Goal: Information Seeking & Learning: Learn about a topic

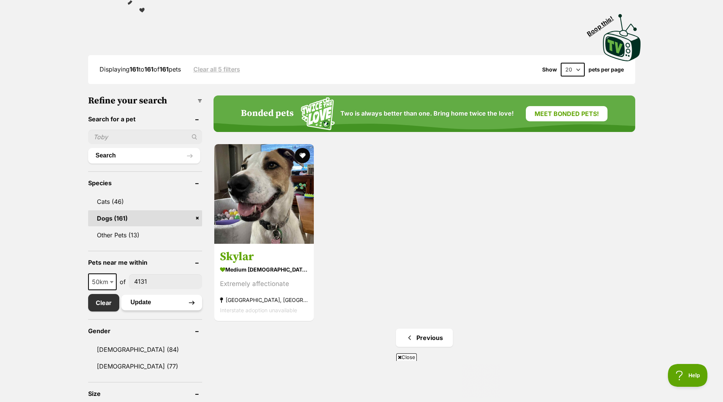
click at [143, 303] on button "Update" at bounding box center [161, 302] width 81 height 15
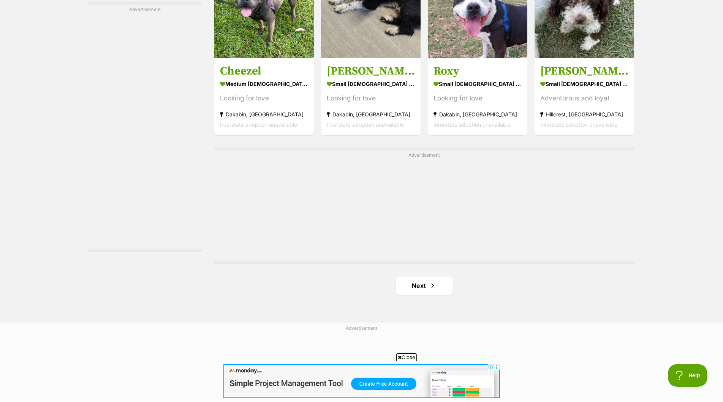
scroll to position [1254, 0]
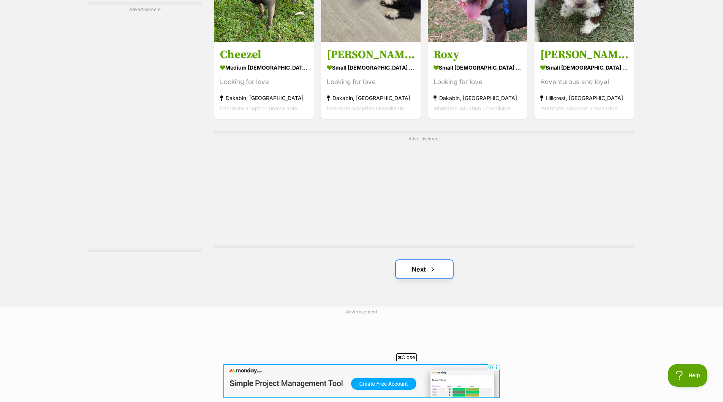
click at [417, 269] on link "Next" at bounding box center [424, 269] width 57 height 18
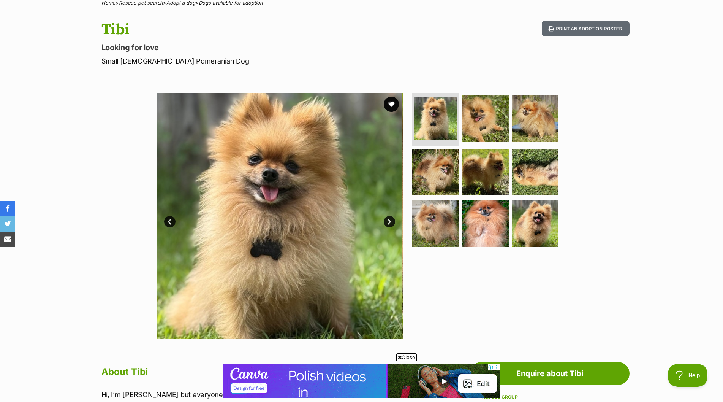
scroll to position [38, 0]
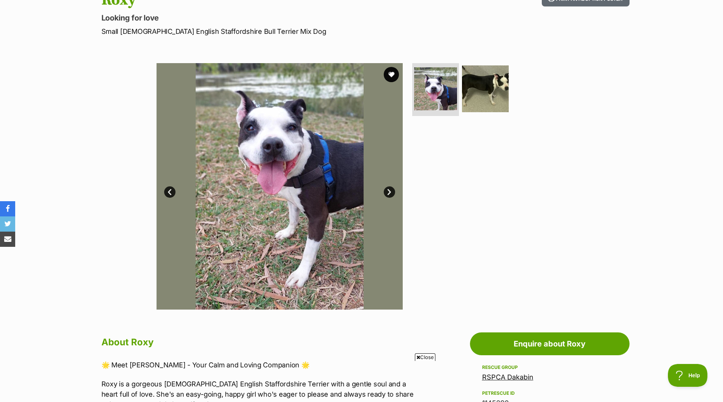
scroll to position [114, 0]
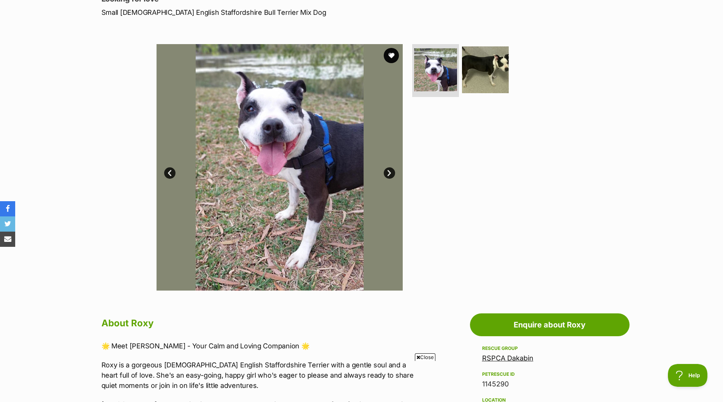
click at [389, 169] on link "Next" at bounding box center [389, 172] width 11 height 11
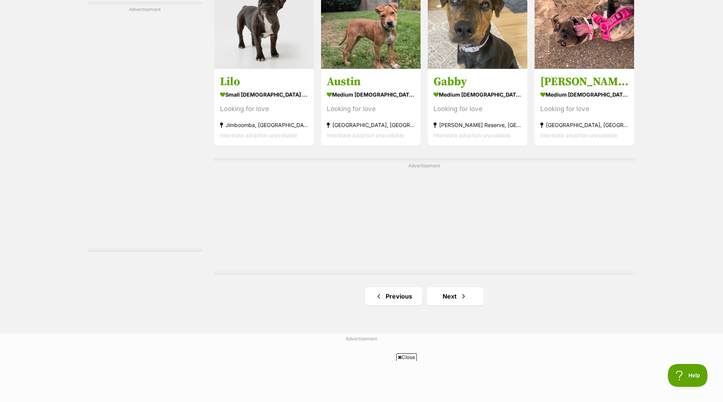
scroll to position [1330, 0]
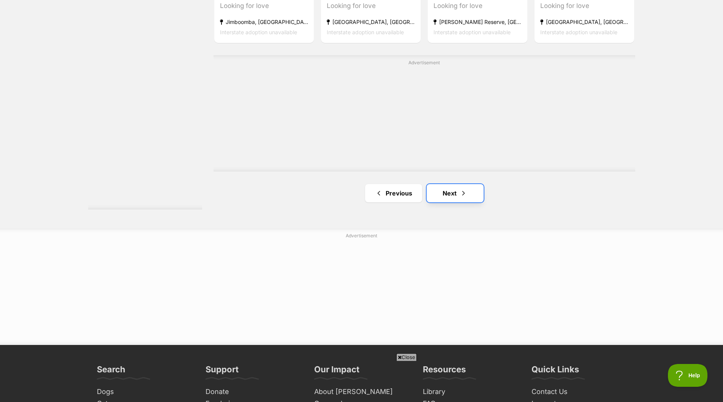
click at [449, 193] on link "Next" at bounding box center [455, 193] width 57 height 18
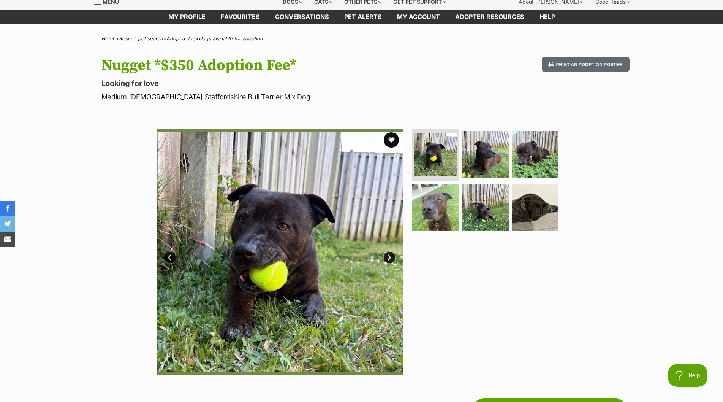
scroll to position [76, 0]
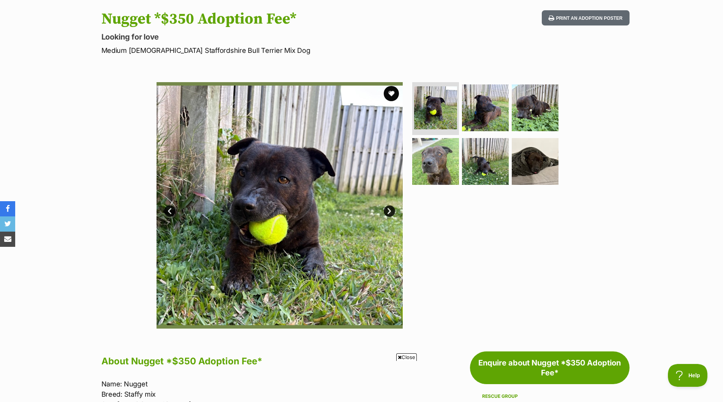
click at [385, 210] on link "Next" at bounding box center [389, 210] width 11 height 11
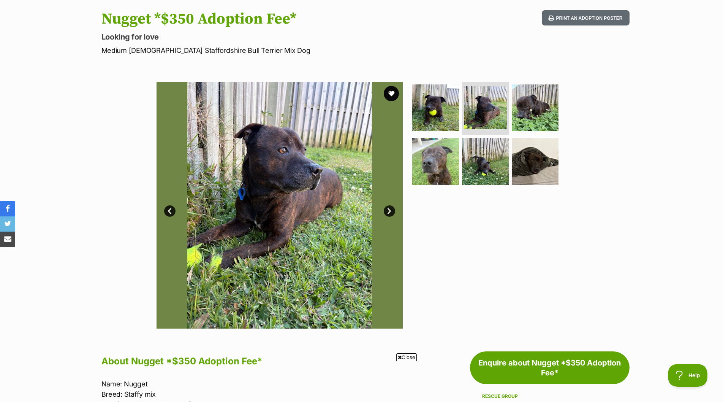
click at [385, 210] on link "Next" at bounding box center [389, 210] width 11 height 11
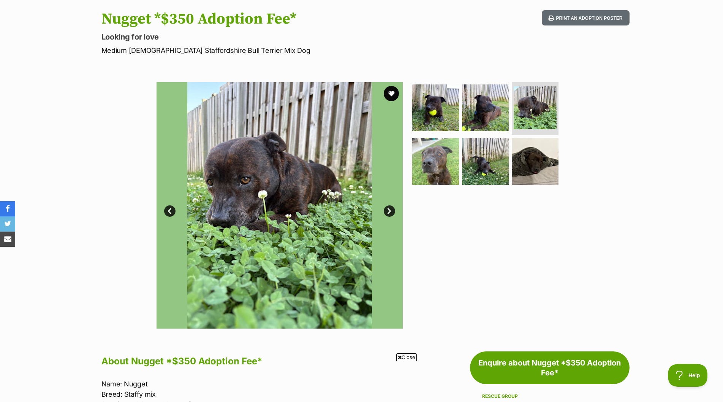
click at [385, 210] on link "Next" at bounding box center [389, 210] width 11 height 11
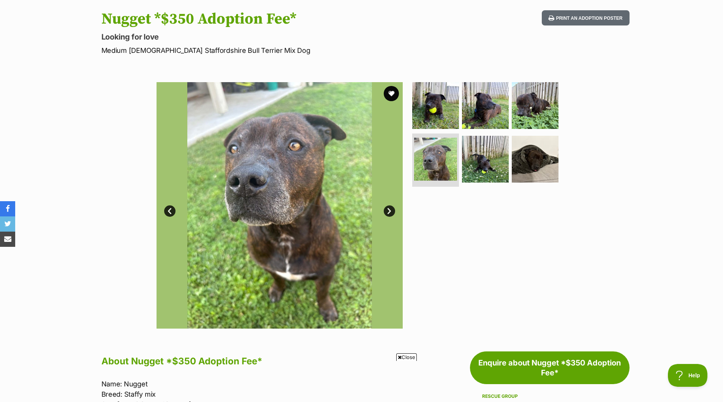
click at [385, 210] on link "Next" at bounding box center [389, 210] width 11 height 11
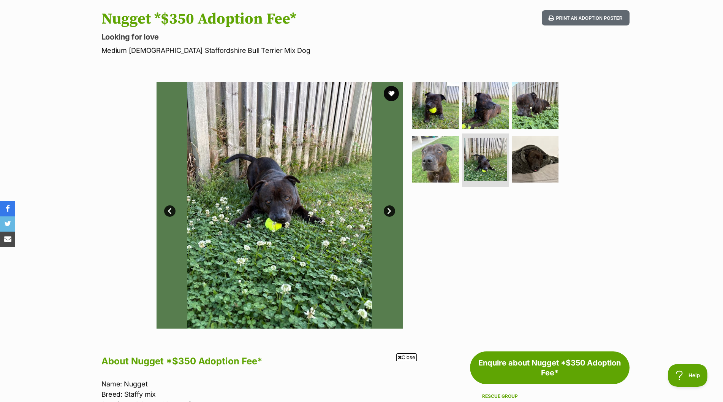
click at [385, 210] on link "Next" at bounding box center [389, 210] width 11 height 11
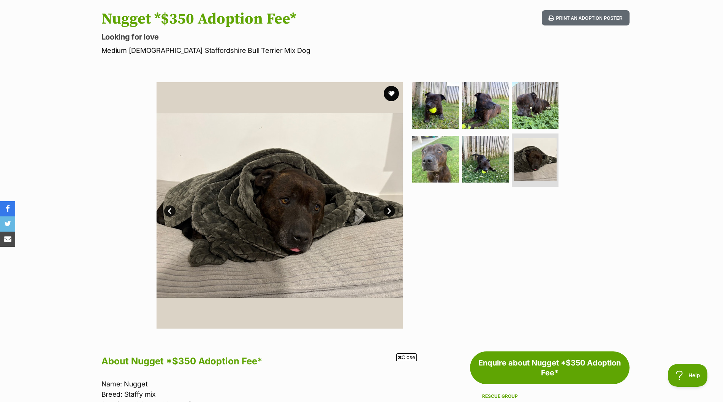
click at [385, 210] on link "Next" at bounding box center [389, 210] width 11 height 11
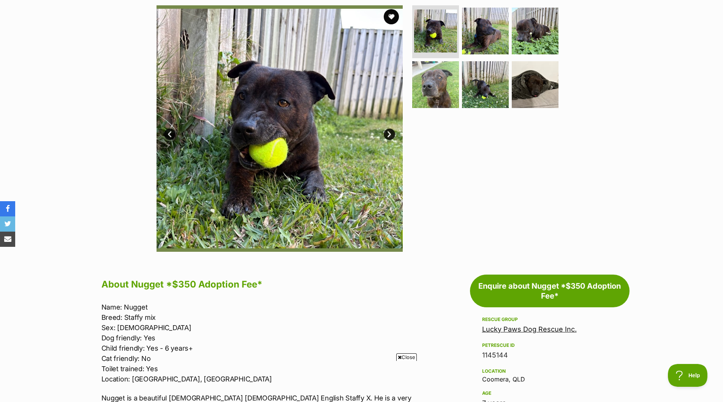
scroll to position [152, 0]
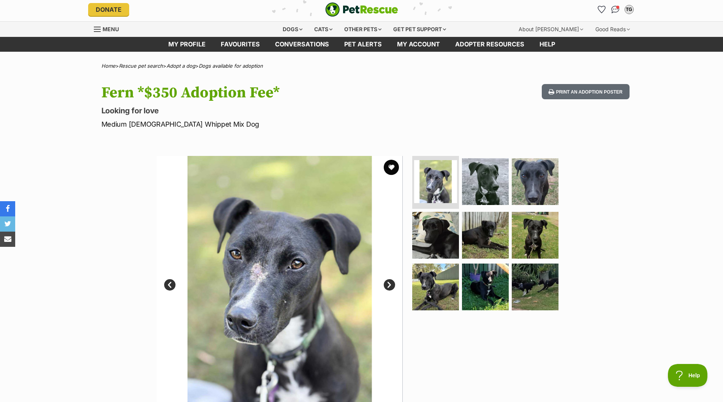
scroll to position [38, 0]
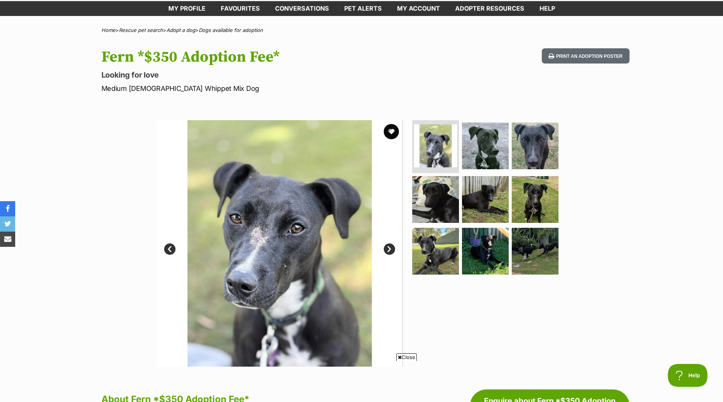
click at [391, 249] on link "Next" at bounding box center [389, 248] width 11 height 11
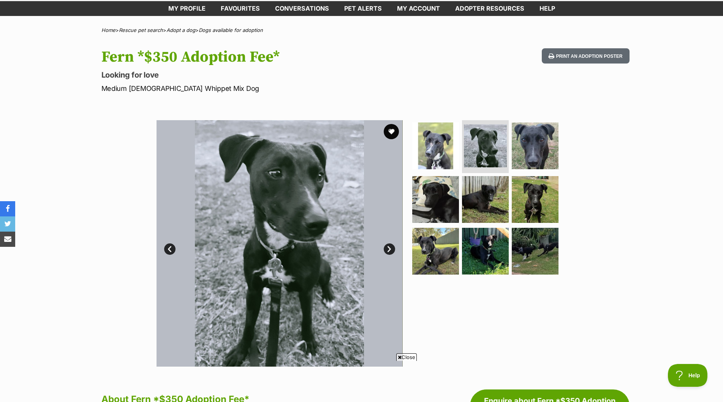
click at [391, 249] on link "Next" at bounding box center [389, 248] width 11 height 11
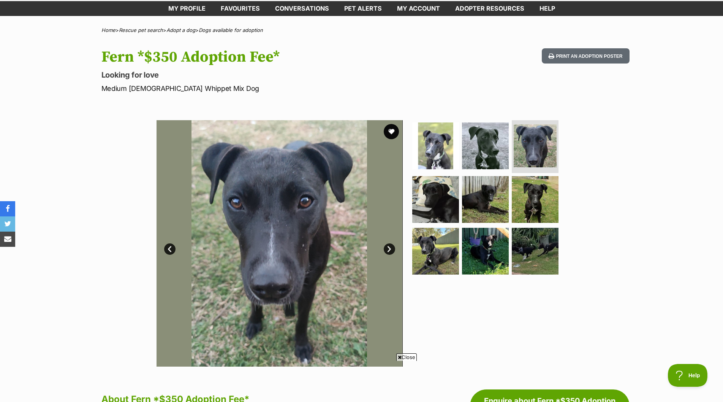
click at [391, 249] on link "Next" at bounding box center [389, 248] width 11 height 11
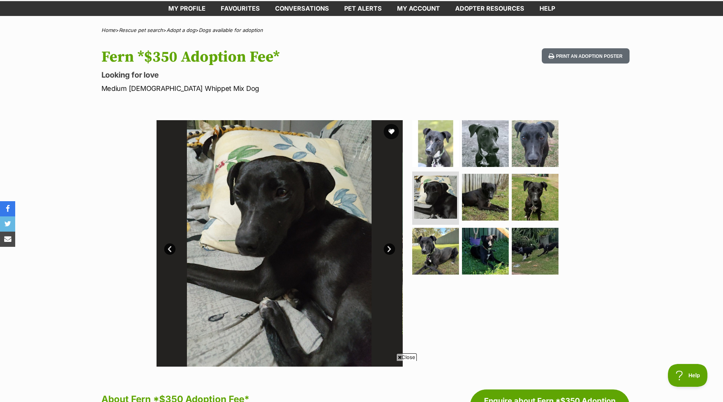
click at [391, 249] on link "Next" at bounding box center [389, 248] width 11 height 11
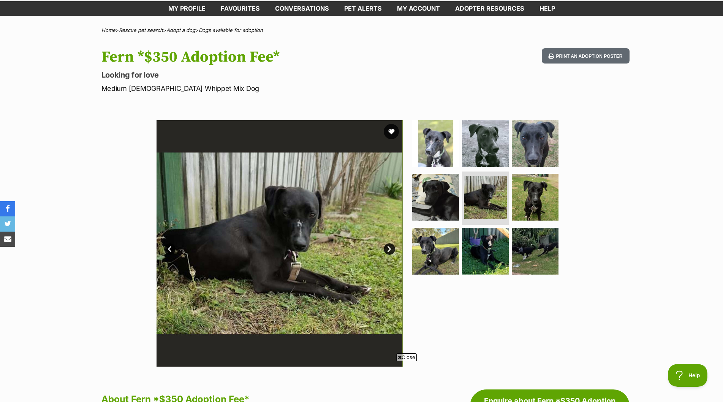
click at [391, 249] on link "Next" at bounding box center [389, 248] width 11 height 11
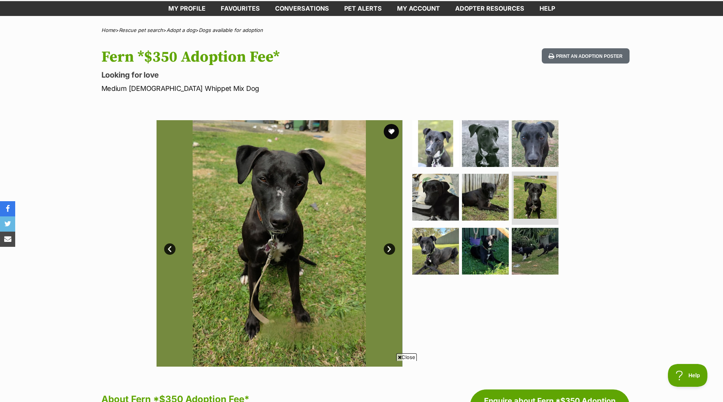
click at [391, 249] on link "Next" at bounding box center [389, 248] width 11 height 11
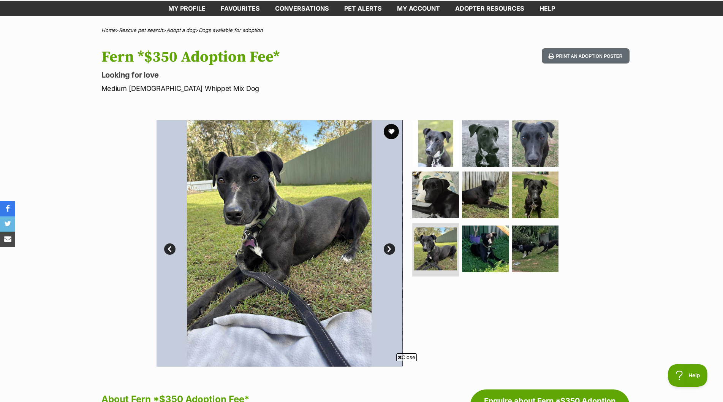
click at [391, 249] on link "Next" at bounding box center [389, 248] width 11 height 11
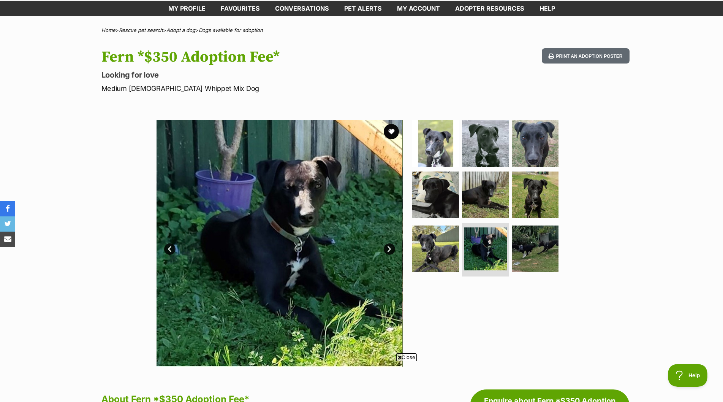
click at [391, 249] on link "Next" at bounding box center [389, 248] width 11 height 11
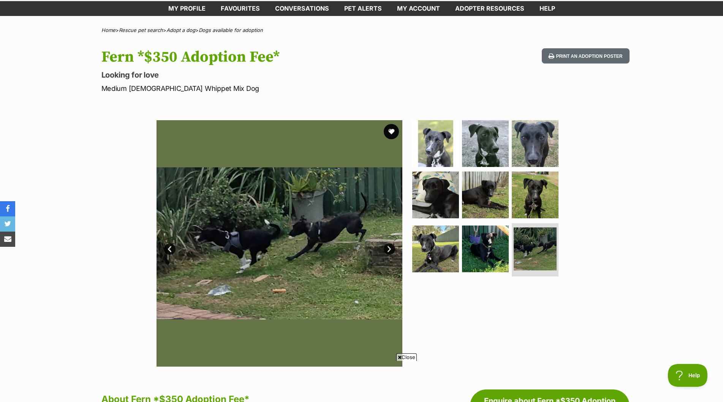
click at [391, 249] on link "Next" at bounding box center [389, 248] width 11 height 11
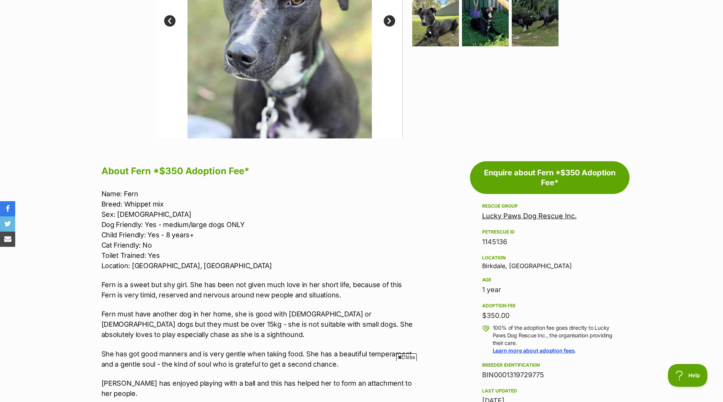
scroll to position [0, 0]
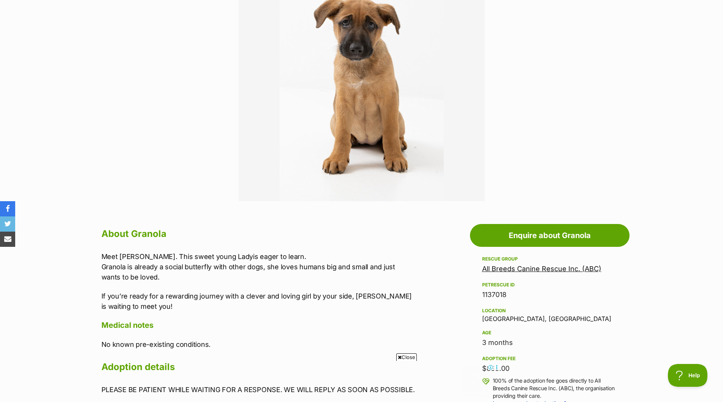
scroll to position [190, 0]
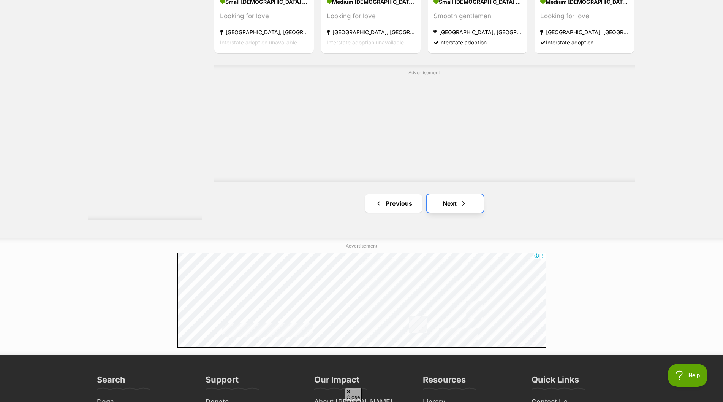
click at [454, 204] on link "Next" at bounding box center [455, 203] width 57 height 18
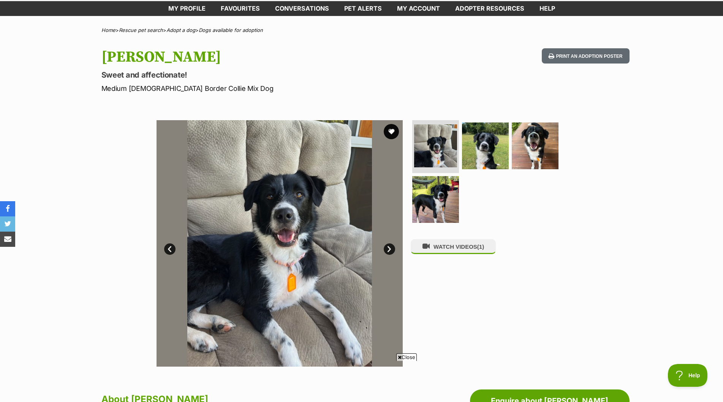
click at [385, 249] on link "Next" at bounding box center [389, 248] width 11 height 11
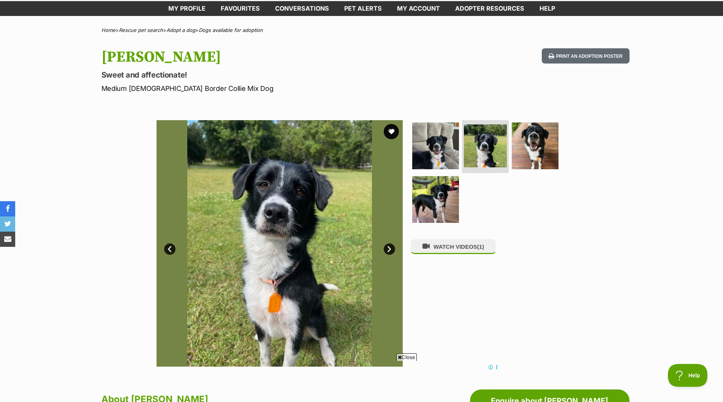
click at [385, 249] on link "Next" at bounding box center [389, 248] width 11 height 11
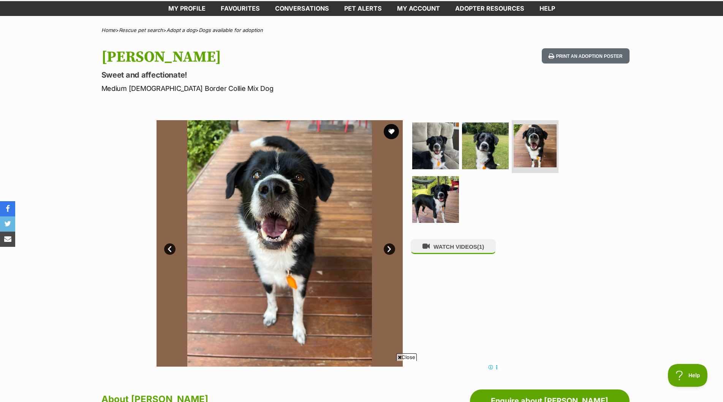
click at [385, 249] on link "Next" at bounding box center [389, 248] width 11 height 11
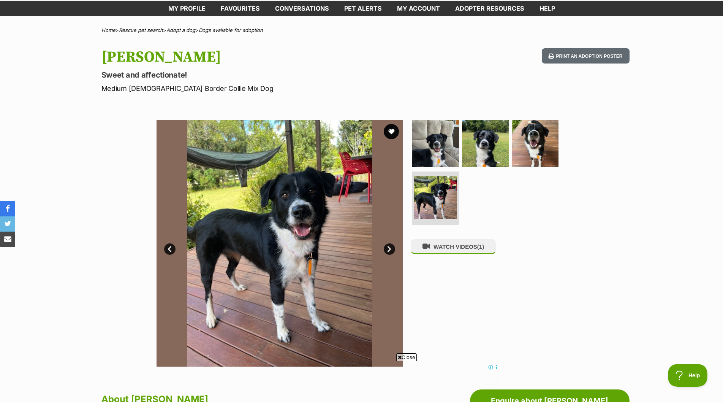
click at [385, 249] on link "Next" at bounding box center [389, 248] width 11 height 11
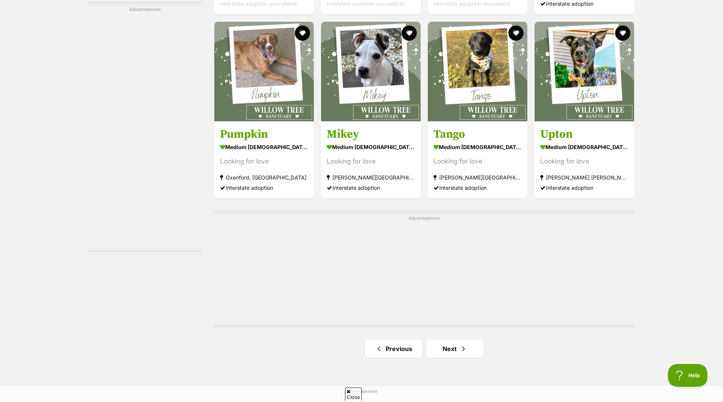
scroll to position [1254, 0]
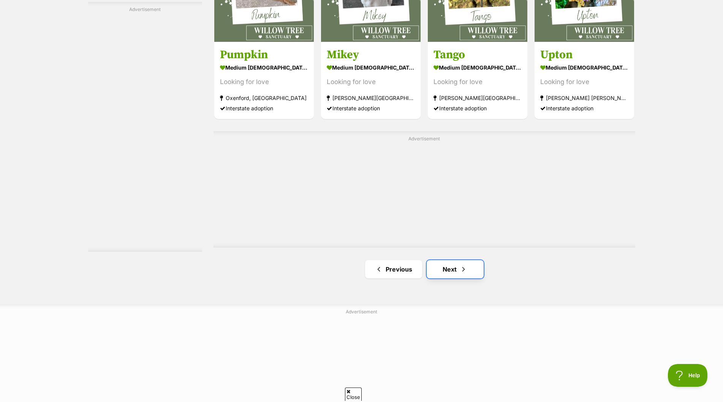
click at [442, 268] on link "Next" at bounding box center [455, 269] width 57 height 18
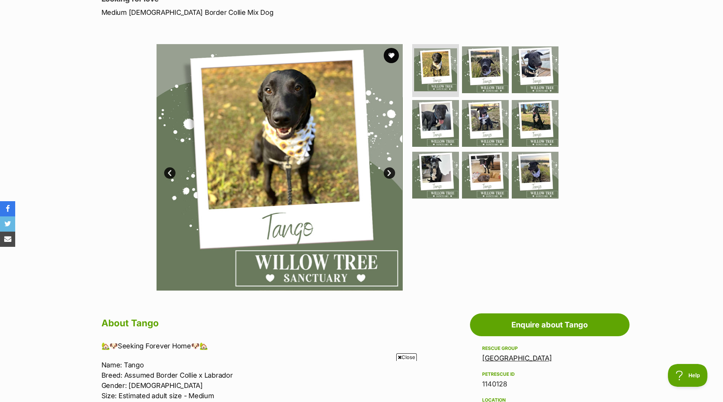
click at [390, 171] on link "Next" at bounding box center [389, 172] width 11 height 11
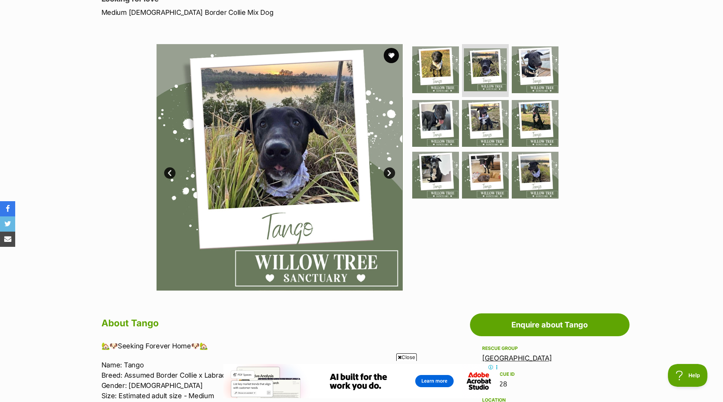
click at [390, 171] on link "Next" at bounding box center [389, 172] width 11 height 11
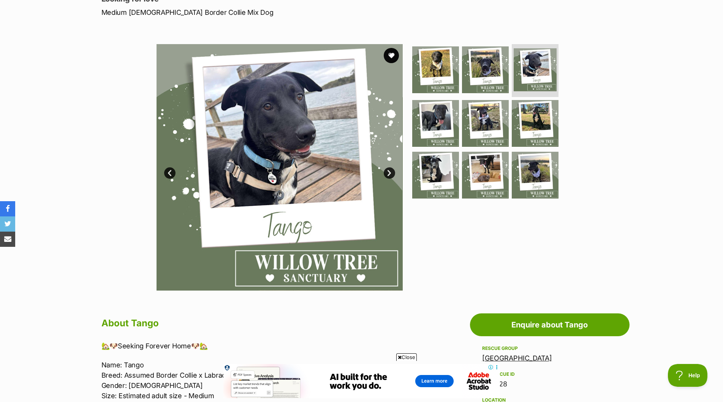
click at [390, 171] on link "Next" at bounding box center [389, 172] width 11 height 11
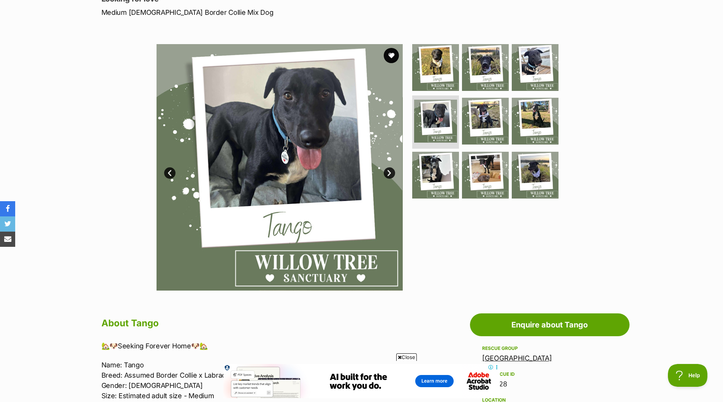
click at [390, 171] on link "Next" at bounding box center [389, 172] width 11 height 11
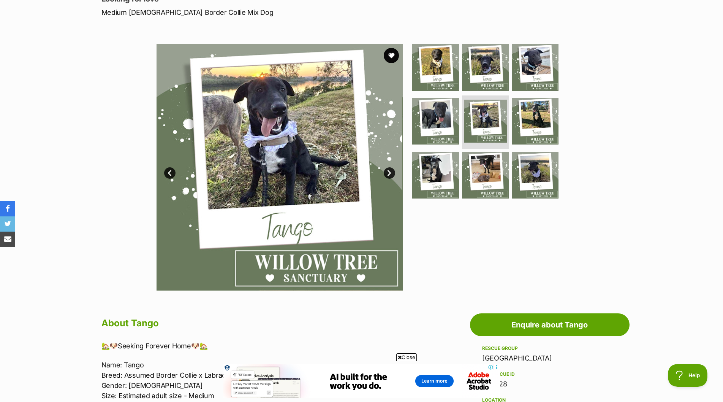
click at [390, 171] on link "Next" at bounding box center [389, 172] width 11 height 11
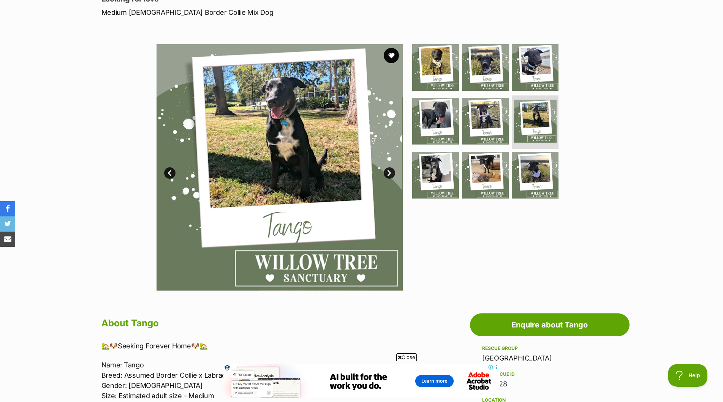
click at [390, 171] on link "Next" at bounding box center [389, 172] width 11 height 11
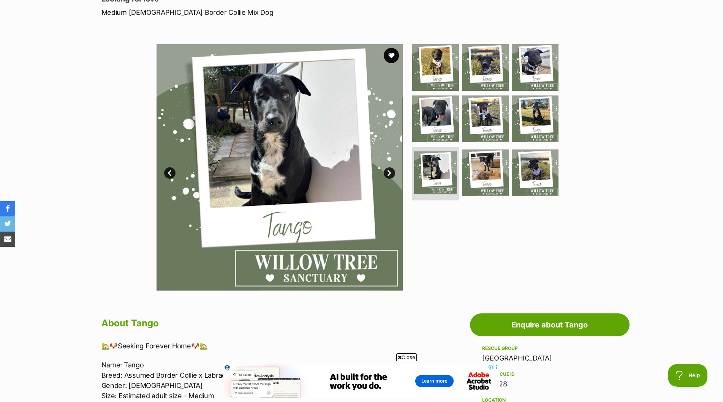
click at [390, 171] on link "Next" at bounding box center [389, 172] width 11 height 11
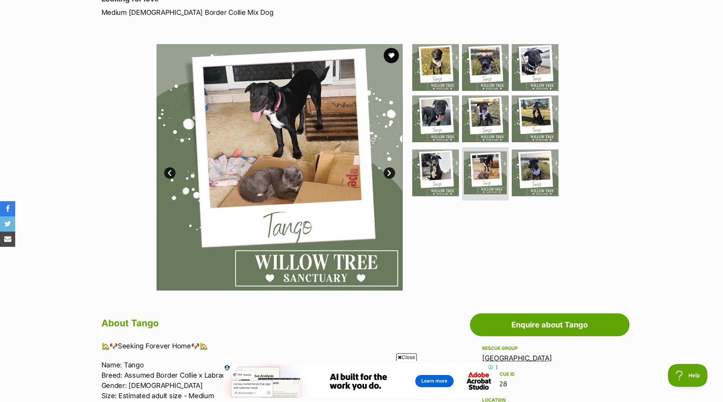
click at [390, 171] on link "Next" at bounding box center [389, 172] width 11 height 11
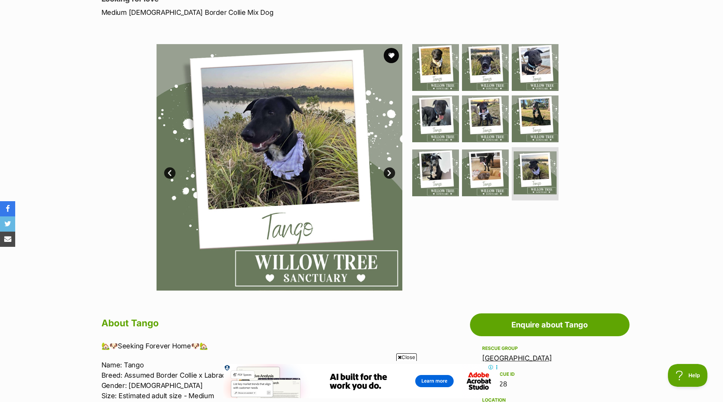
click at [390, 171] on link "Next" at bounding box center [389, 172] width 11 height 11
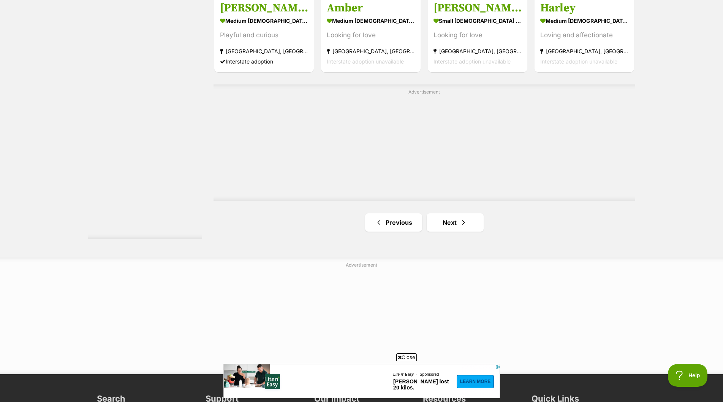
scroll to position [1330, 0]
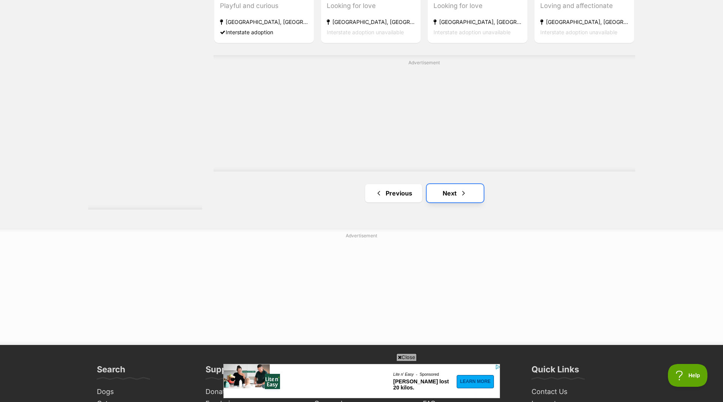
click at [450, 192] on link "Next" at bounding box center [455, 193] width 57 height 18
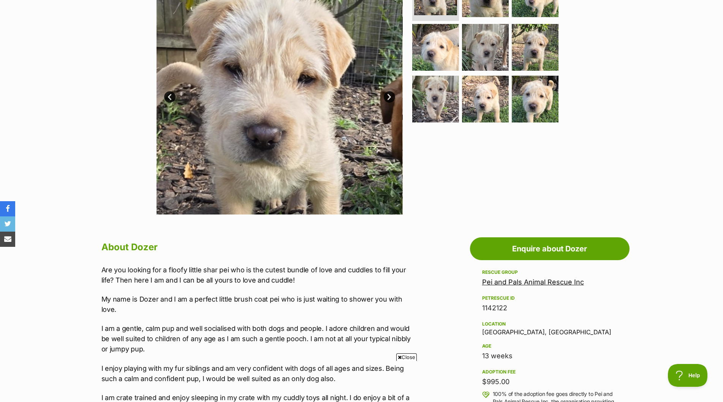
scroll to position [228, 0]
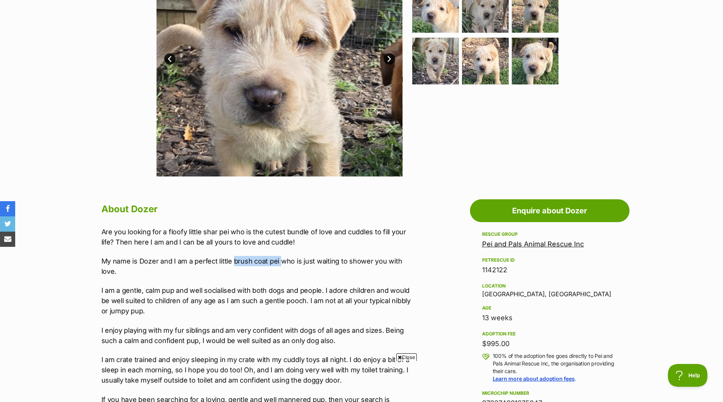
drag, startPoint x: 235, startPoint y: 261, endPoint x: 281, endPoint y: 262, distance: 45.6
click at [281, 262] on p "My name is Dozer and I am a perfect little brush coat pei who is just waiting t…" at bounding box center [258, 266] width 314 height 21
copy p "brush coat pei"
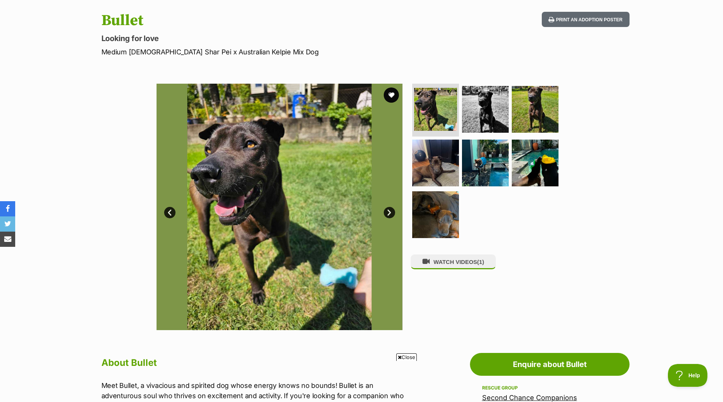
scroll to position [76, 0]
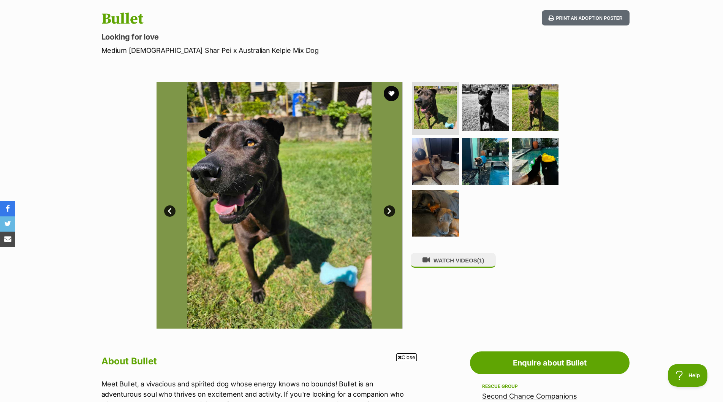
click at [393, 209] on link "Next" at bounding box center [389, 210] width 11 height 11
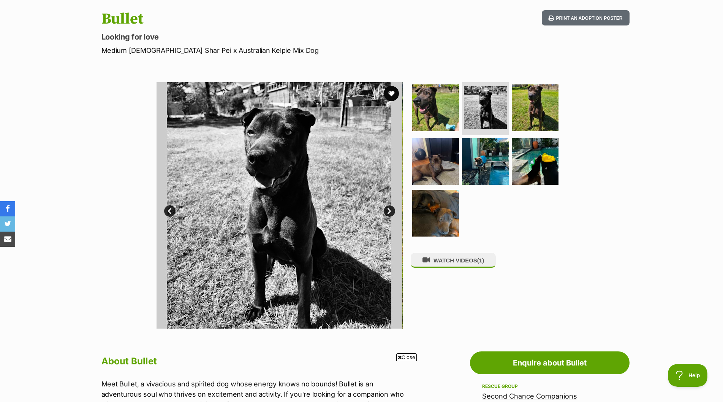
click at [393, 209] on link "Next" at bounding box center [389, 210] width 11 height 11
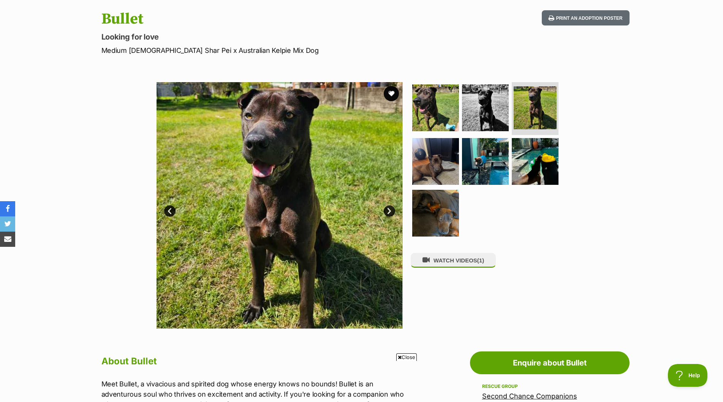
click at [392, 209] on link "Next" at bounding box center [389, 210] width 11 height 11
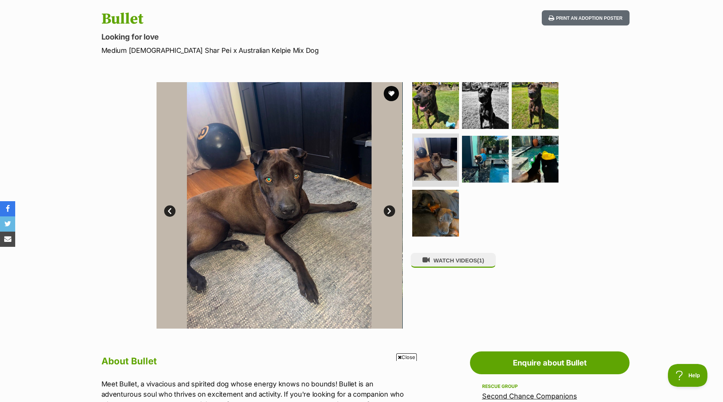
click at [392, 209] on link "Next" at bounding box center [389, 210] width 11 height 11
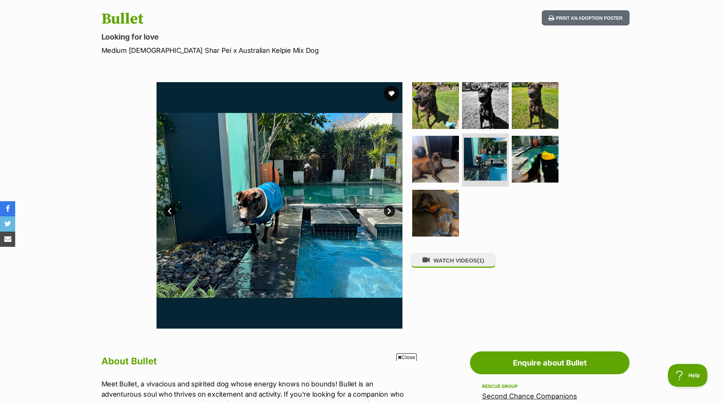
click at [392, 209] on link "Next" at bounding box center [389, 210] width 11 height 11
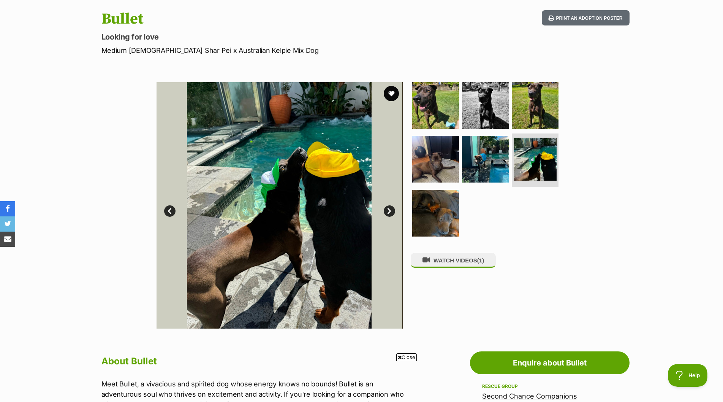
click at [392, 209] on link "Next" at bounding box center [389, 210] width 11 height 11
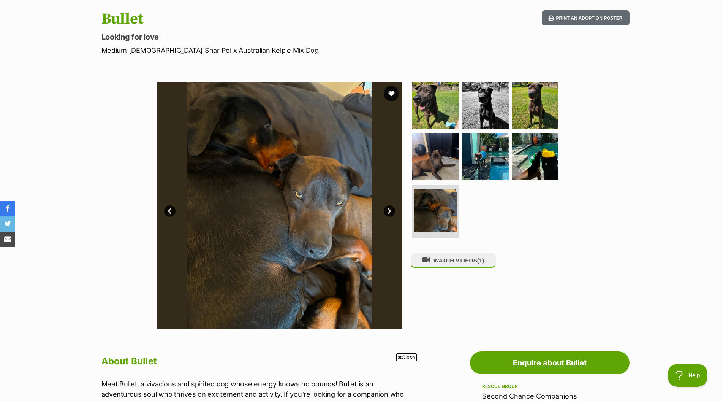
click at [392, 209] on link "Next" at bounding box center [389, 210] width 11 height 11
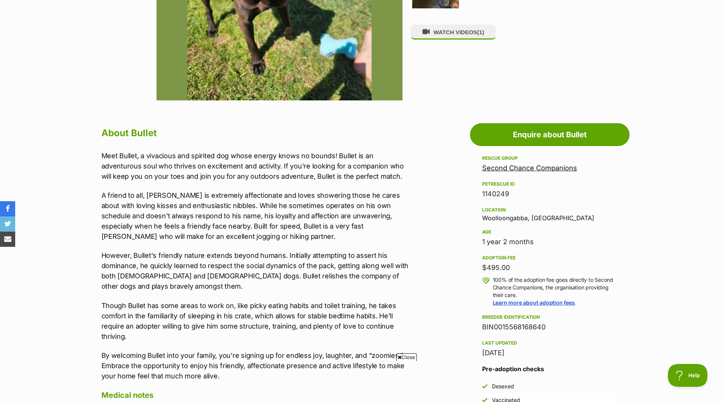
scroll to position [0, 0]
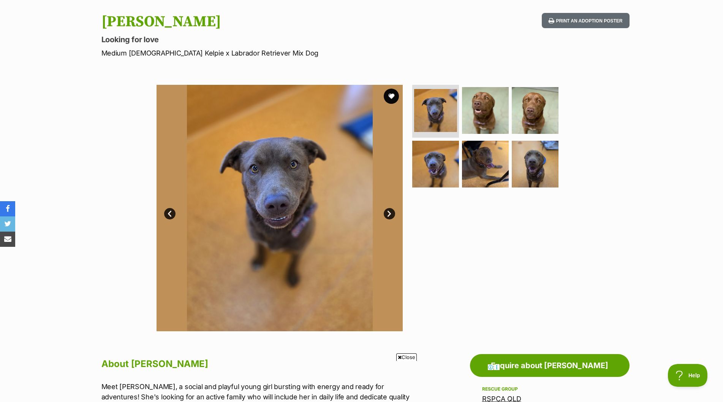
scroll to position [76, 0]
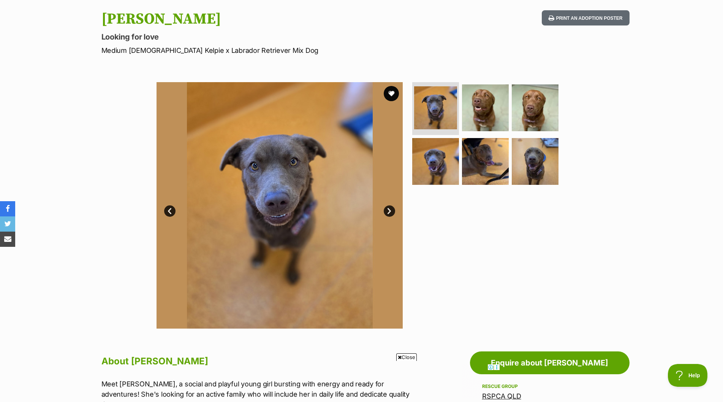
click at [388, 211] on link "Next" at bounding box center [389, 210] width 11 height 11
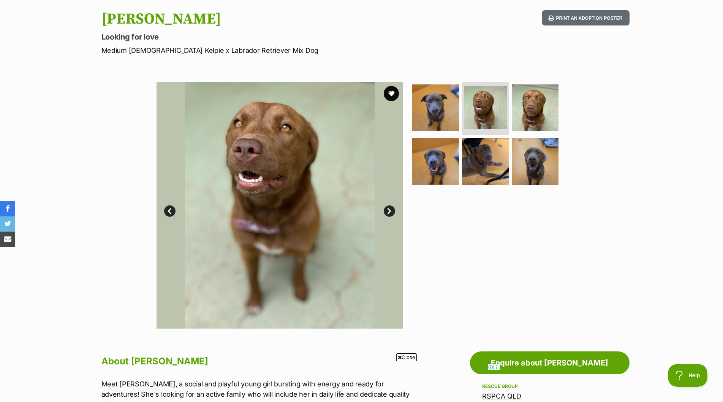
click at [389, 210] on link "Next" at bounding box center [389, 210] width 11 height 11
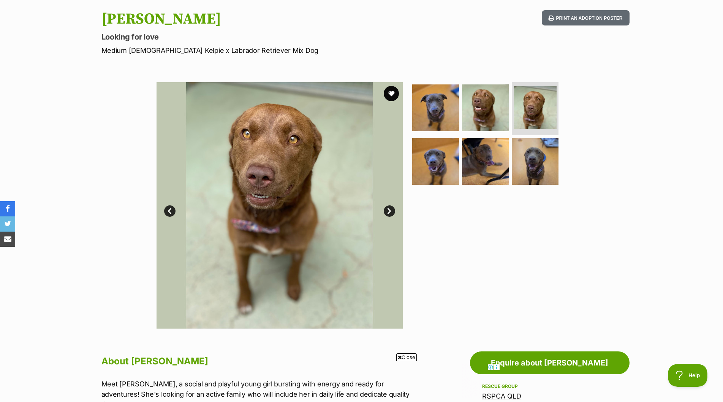
click at [389, 209] on link "Next" at bounding box center [389, 210] width 11 height 11
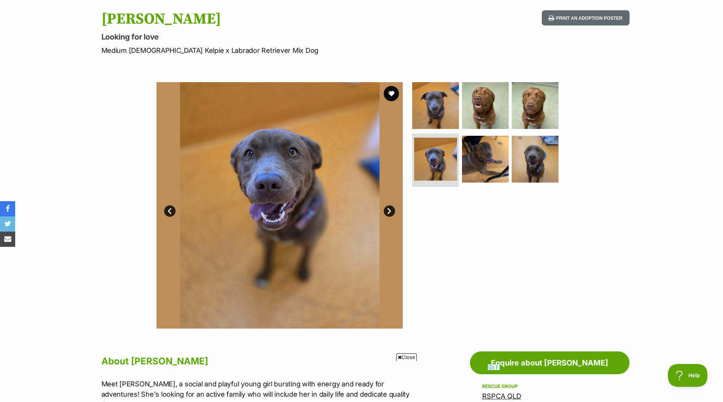
click at [390, 209] on link "Next" at bounding box center [389, 210] width 11 height 11
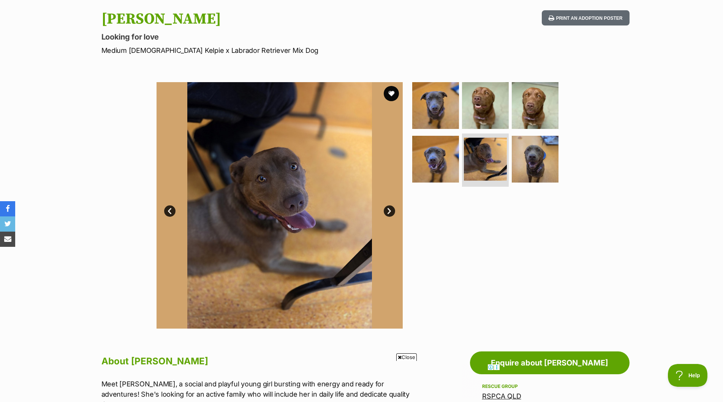
click at [391, 209] on link "Next" at bounding box center [389, 210] width 11 height 11
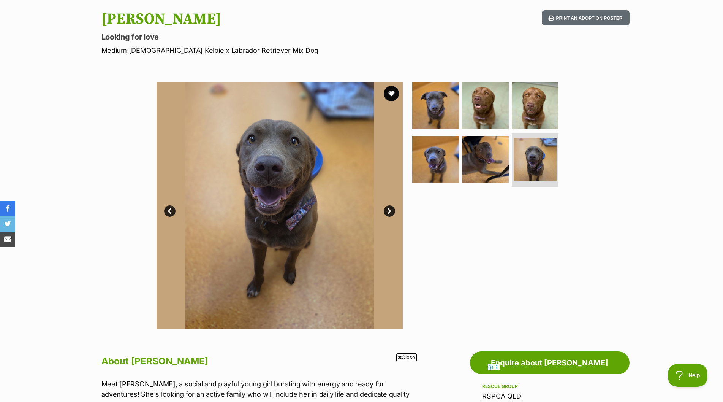
click at [391, 209] on link "Next" at bounding box center [389, 210] width 11 height 11
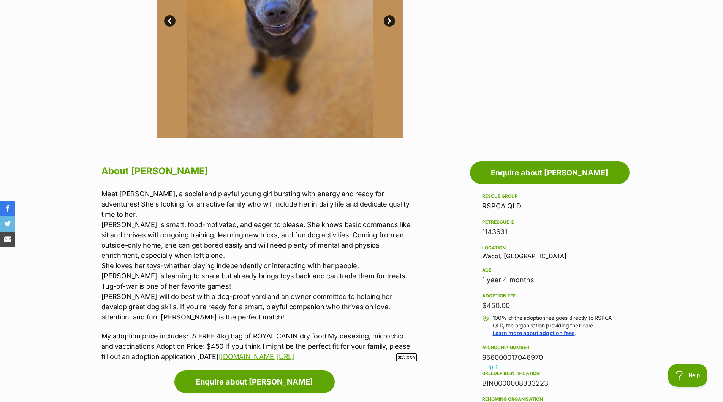
scroll to position [0, 0]
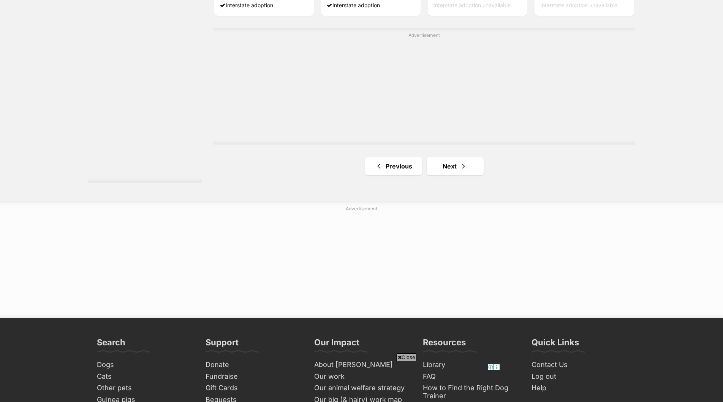
scroll to position [1406, 0]
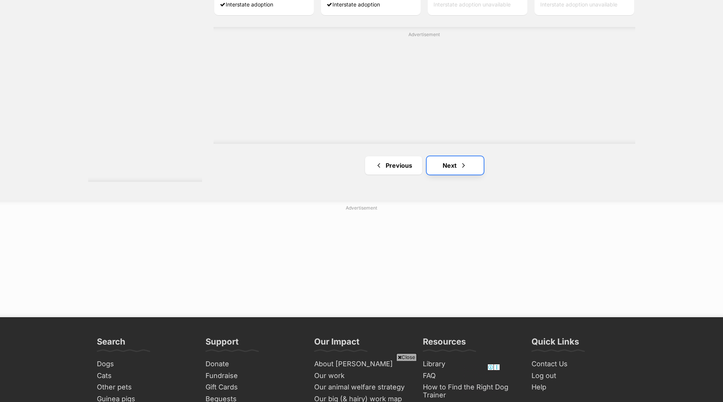
click at [448, 165] on link "Next" at bounding box center [455, 165] width 57 height 18
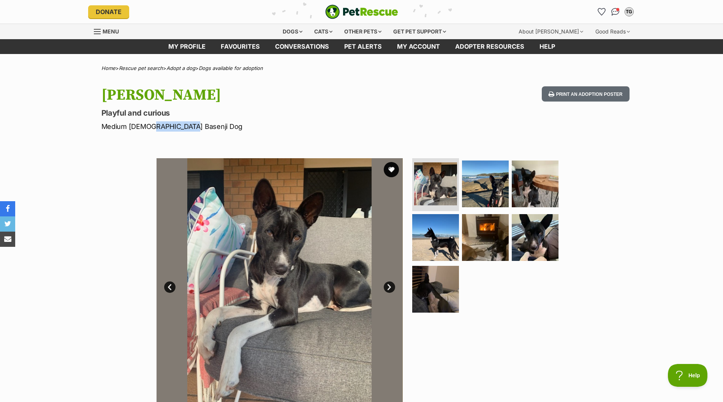
drag, startPoint x: 185, startPoint y: 125, endPoint x: 146, endPoint y: 125, distance: 38.8
click at [146, 125] on p "Medium [DEMOGRAPHIC_DATA] Basenji Dog" at bounding box center [262, 126] width 322 height 10
copy p "Basenji Dog"
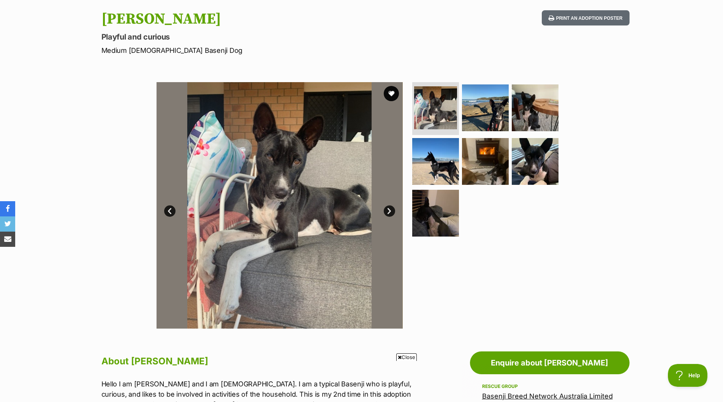
click at [387, 209] on link "Next" at bounding box center [389, 210] width 11 height 11
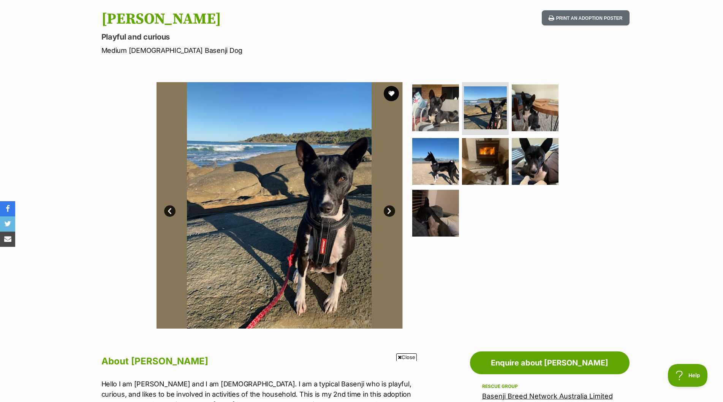
click at [387, 209] on link "Next" at bounding box center [389, 210] width 11 height 11
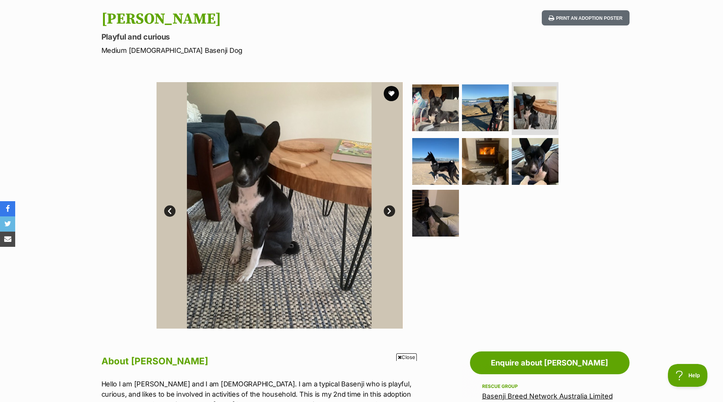
click at [387, 209] on link "Next" at bounding box center [389, 210] width 11 height 11
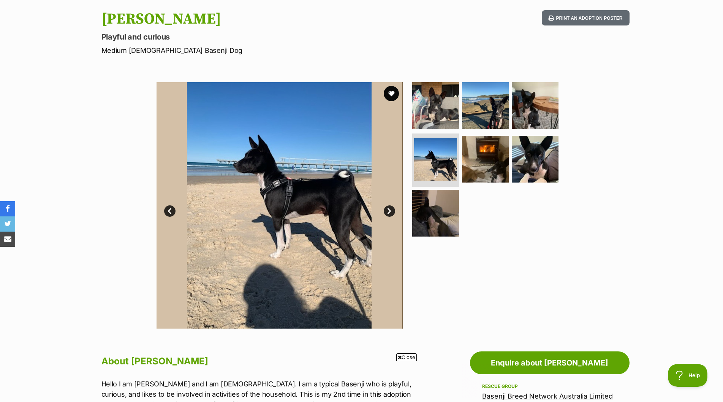
click at [387, 209] on link "Next" at bounding box center [389, 210] width 11 height 11
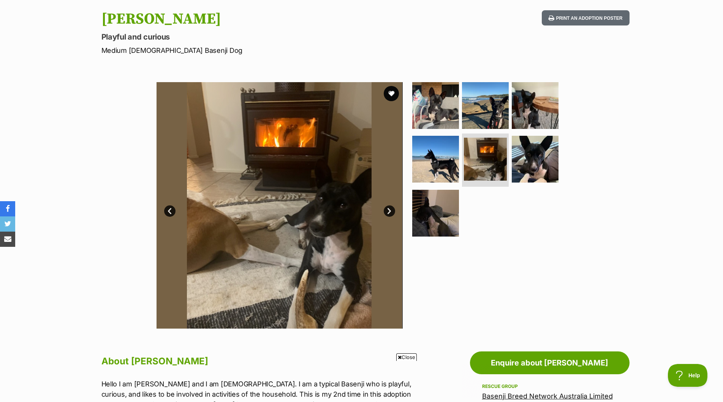
click at [387, 209] on link "Next" at bounding box center [389, 210] width 11 height 11
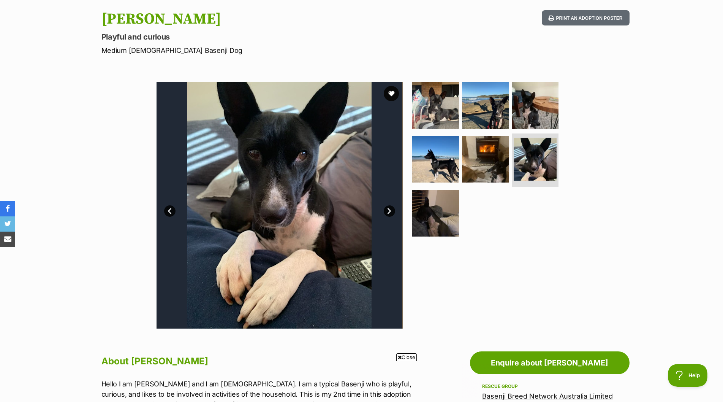
click at [387, 209] on link "Next" at bounding box center [389, 210] width 11 height 11
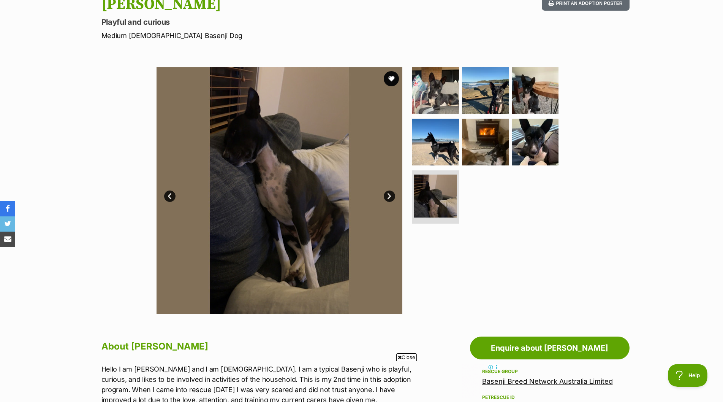
scroll to position [38, 0]
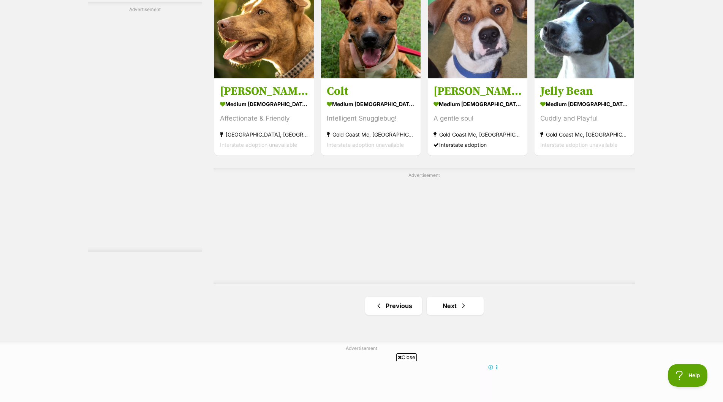
scroll to position [1292, 0]
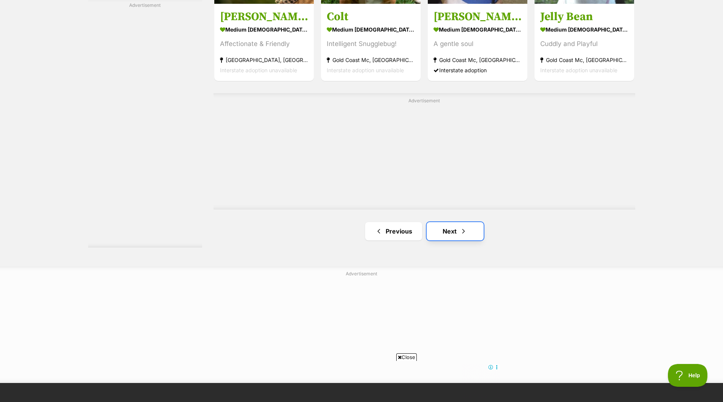
click at [452, 229] on link "Next" at bounding box center [455, 231] width 57 height 18
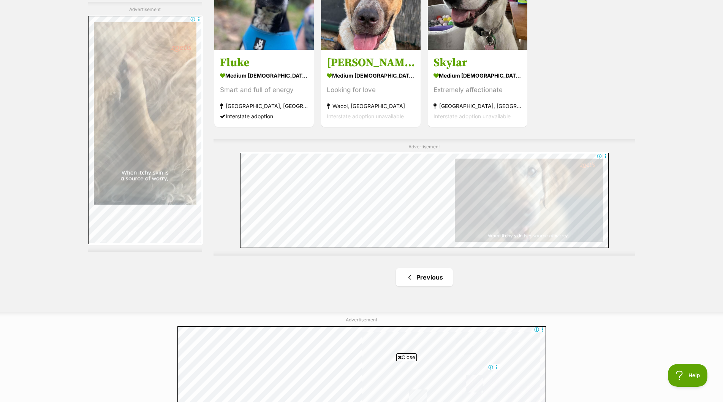
scroll to position [1254, 0]
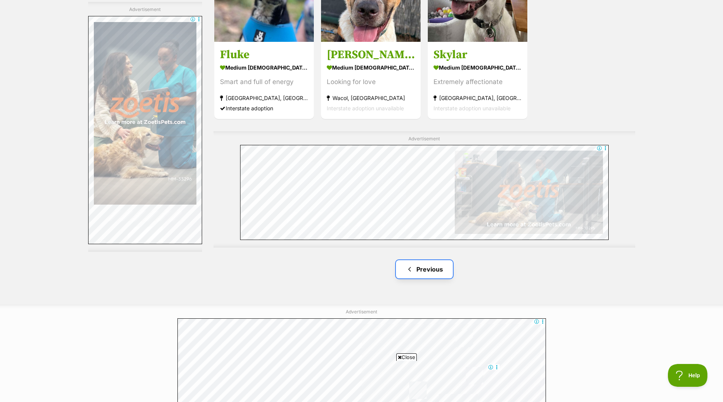
click at [428, 271] on link "Previous" at bounding box center [424, 269] width 57 height 18
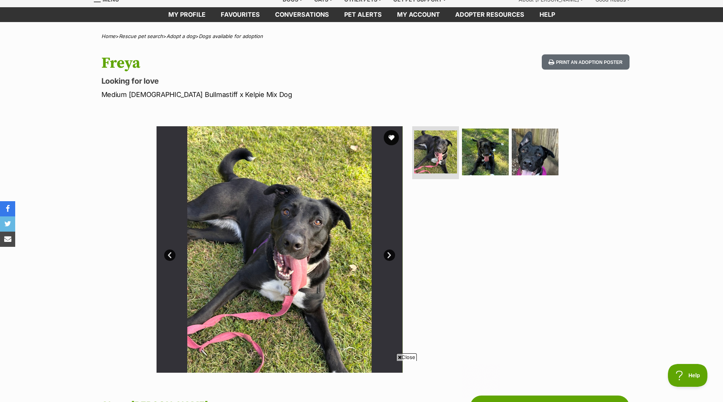
scroll to position [114, 0]
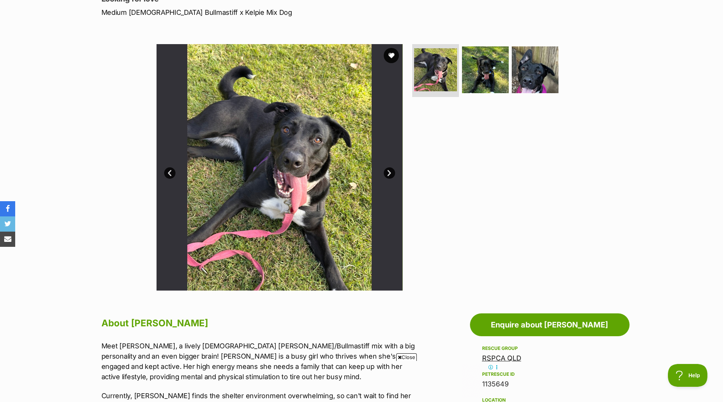
click at [387, 171] on link "Next" at bounding box center [389, 172] width 11 height 11
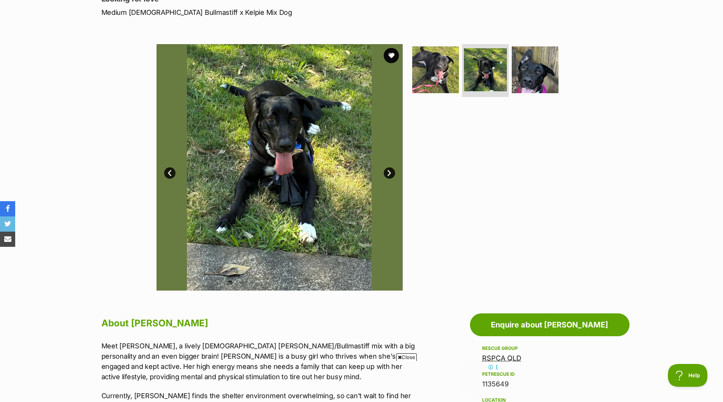
click at [387, 171] on link "Next" at bounding box center [389, 172] width 11 height 11
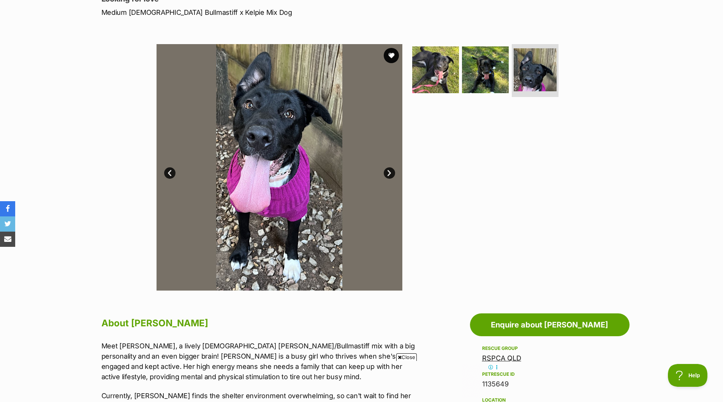
click at [387, 171] on link "Next" at bounding box center [389, 172] width 11 height 11
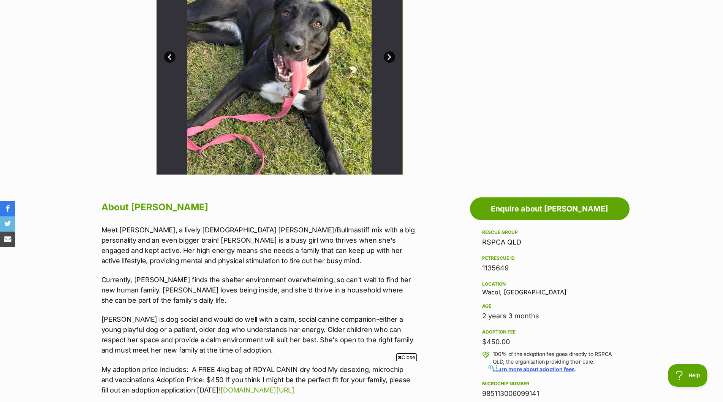
scroll to position [228, 0]
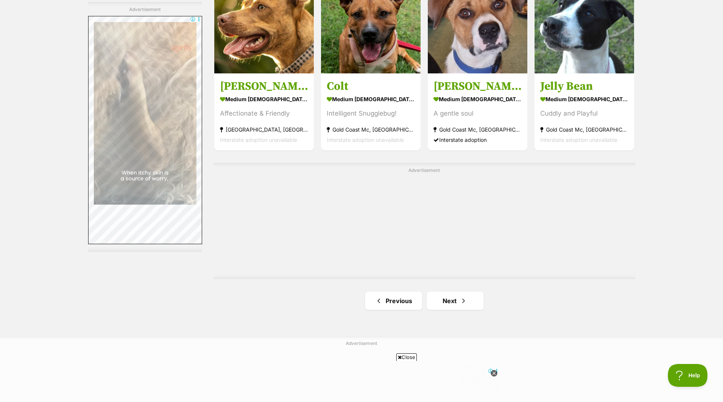
scroll to position [1330, 0]
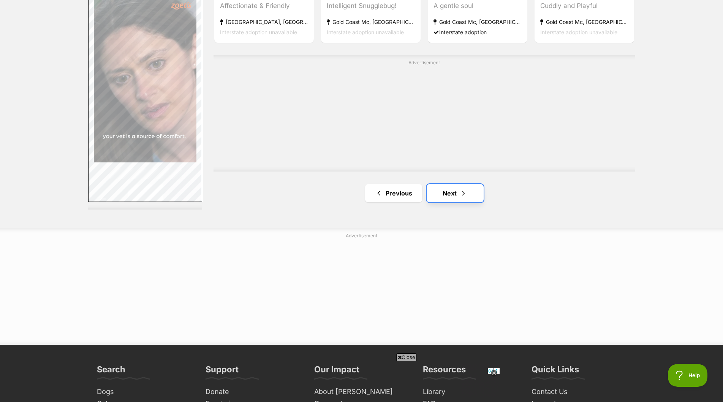
click at [457, 189] on link "Next" at bounding box center [455, 193] width 57 height 18
